Goal: Task Accomplishment & Management: Manage account settings

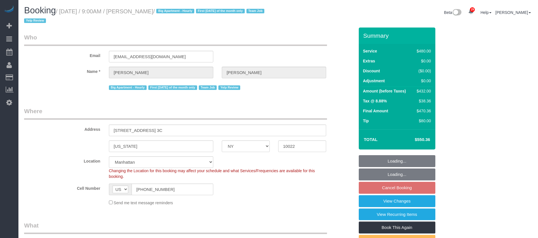
select select "NY"
select select "180"
select select "number:89"
select select "number:90"
select select "number:15"
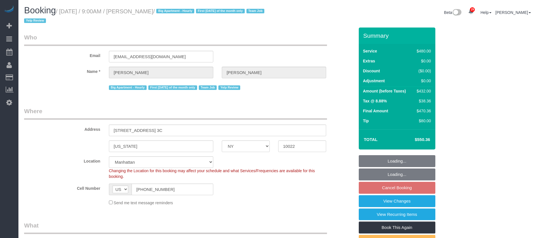
select select "number:6"
select select "spot2"
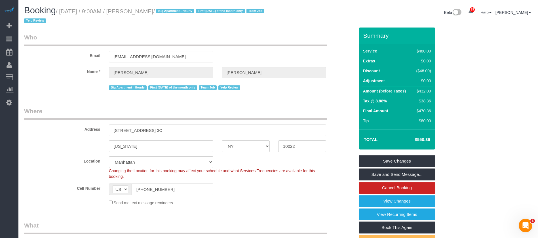
drag, startPoint x: 60, startPoint y: 8, endPoint x: 182, endPoint y: 9, distance: 122.7
click at [182, 9] on small "/ [DATE] / 9:00AM / [PERSON_NAME] / Big Apartment - Hourly First [DATE] of the …" at bounding box center [145, 16] width 242 height 16
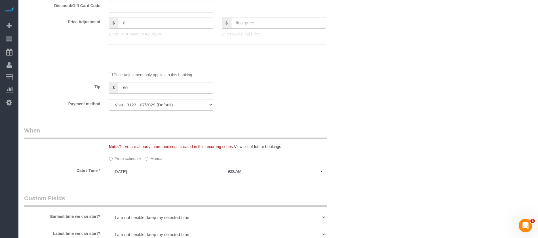
scroll to position [128, 0]
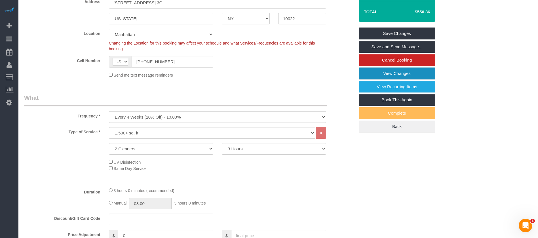
click at [405, 73] on link "View Changes" at bounding box center [397, 73] width 77 height 12
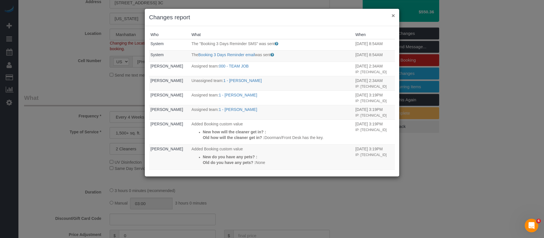
click at [394, 14] on button "×" at bounding box center [393, 15] width 3 height 6
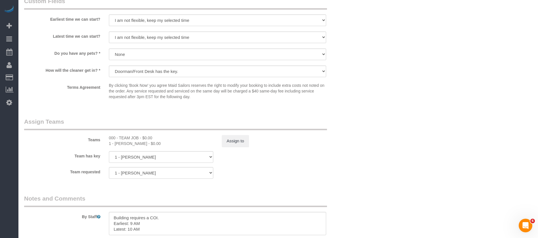
scroll to position [595, 0]
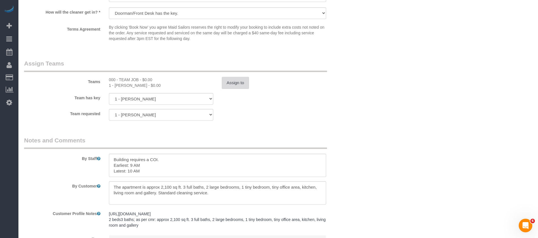
click at [233, 87] on button "Assign to" at bounding box center [235, 83] width 27 height 12
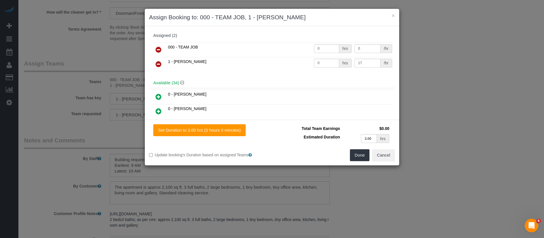
click at [161, 63] on icon at bounding box center [159, 64] width 6 height 7
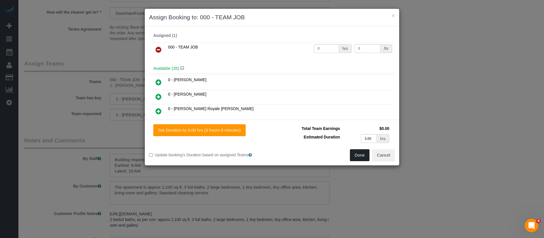
click at [367, 153] on button "Done" at bounding box center [360, 155] width 20 height 12
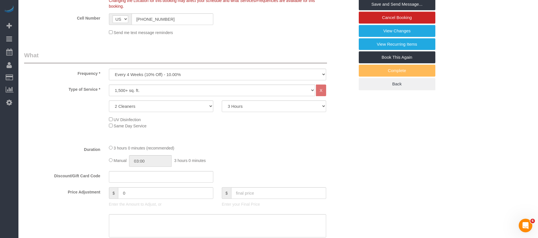
scroll to position [85, 0]
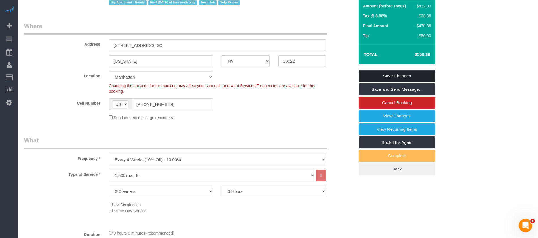
click at [397, 71] on link "Save Changes" at bounding box center [397, 76] width 77 height 12
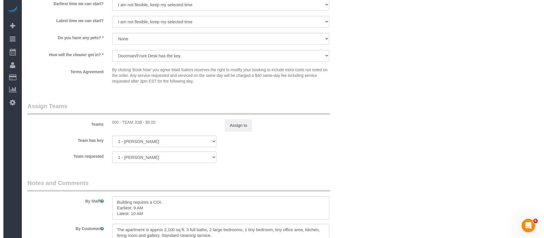
scroll to position [383, 0]
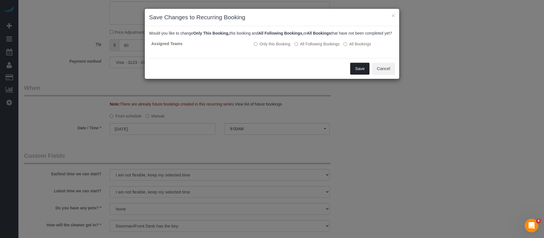
click at [354, 75] on button "Save" at bounding box center [359, 69] width 19 height 12
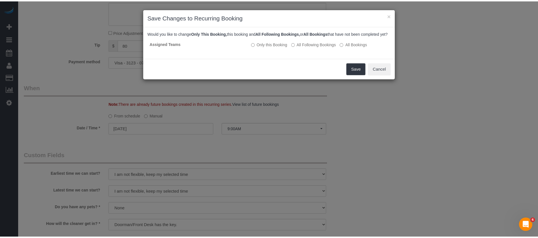
scroll to position [42, 0]
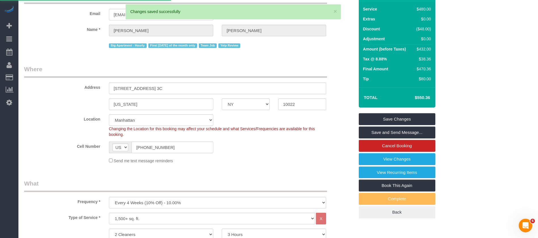
select select "**********"
